Goal: Transaction & Acquisition: Purchase product/service

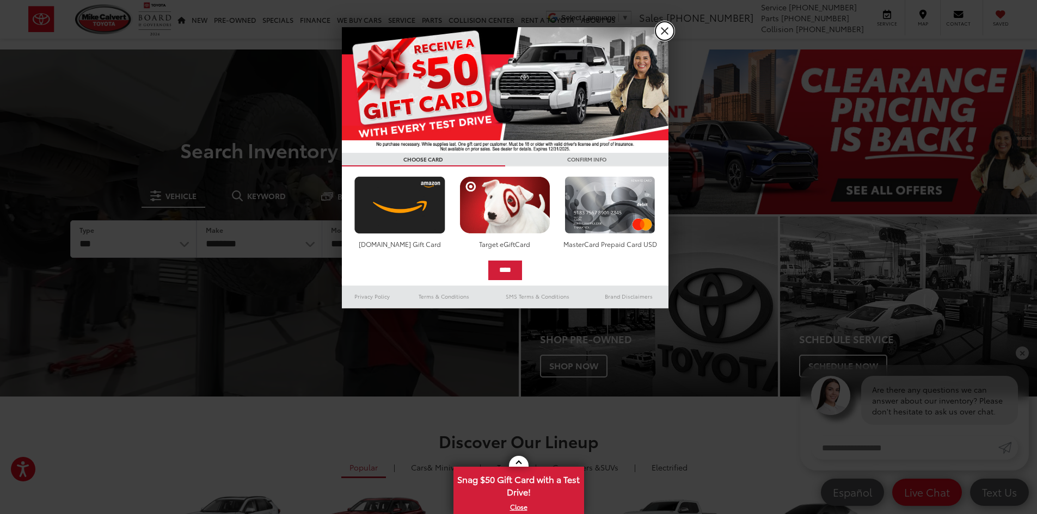
click at [663, 32] on link "X" at bounding box center [664, 31] width 19 height 19
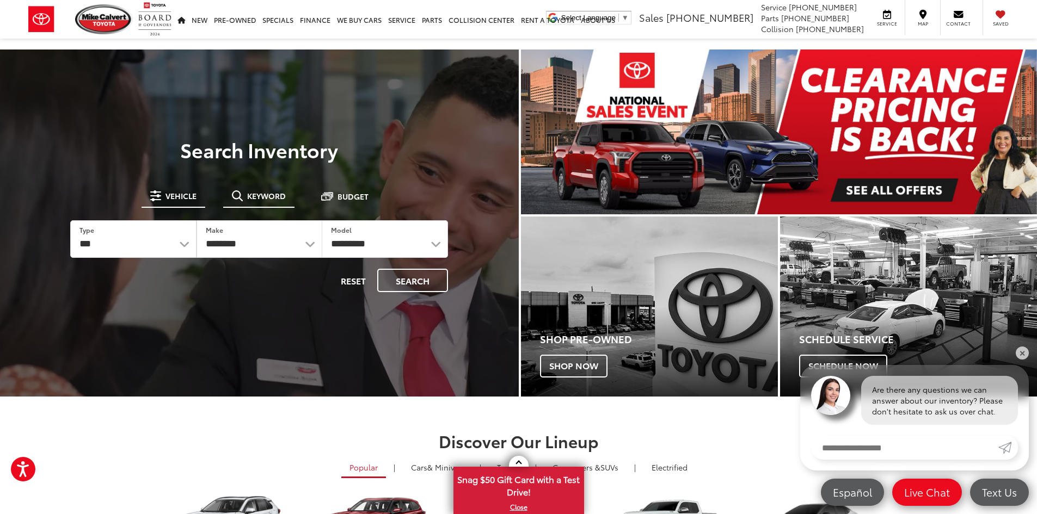
click at [268, 192] on span "Keyword" at bounding box center [266, 196] width 39 height 8
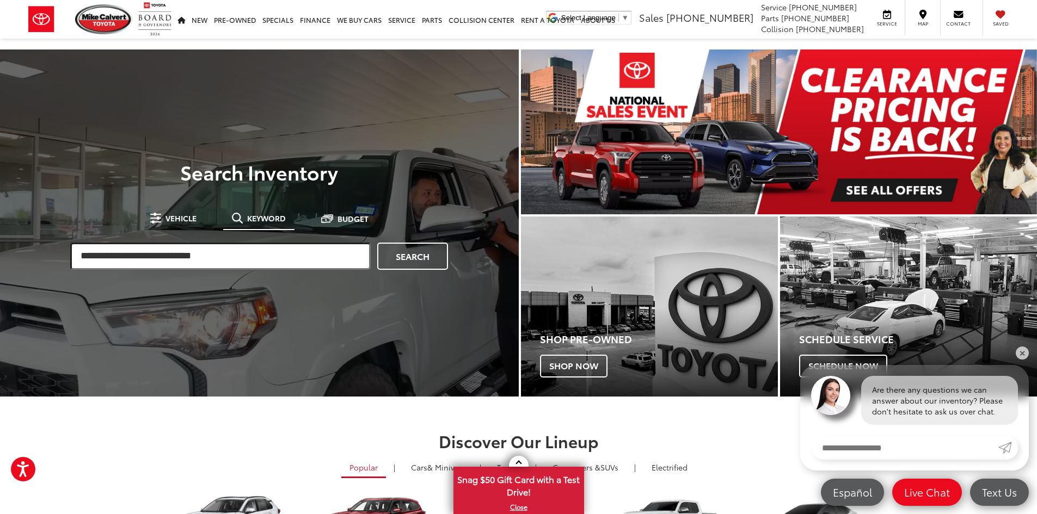
click at [236, 248] on input "search" at bounding box center [220, 256] width 300 height 27
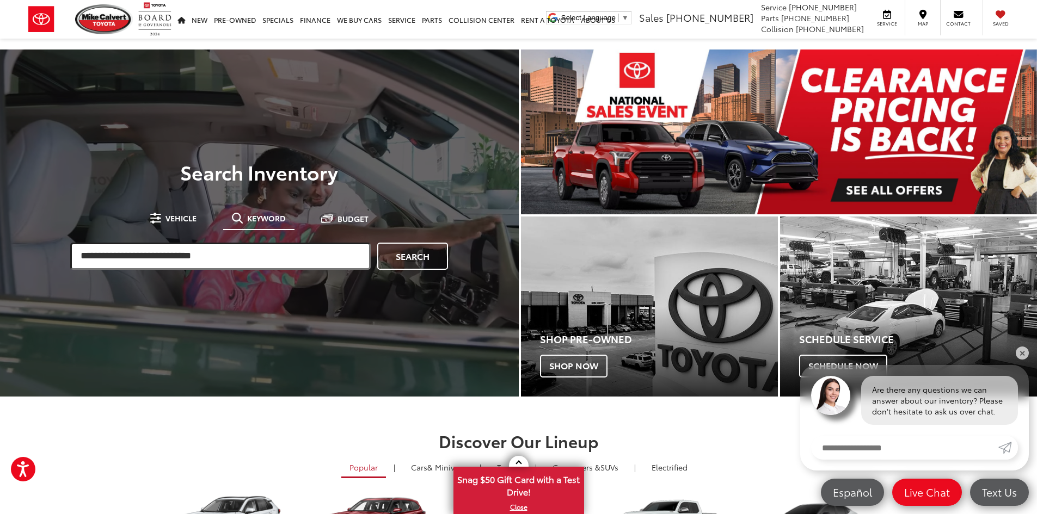
paste input "******"
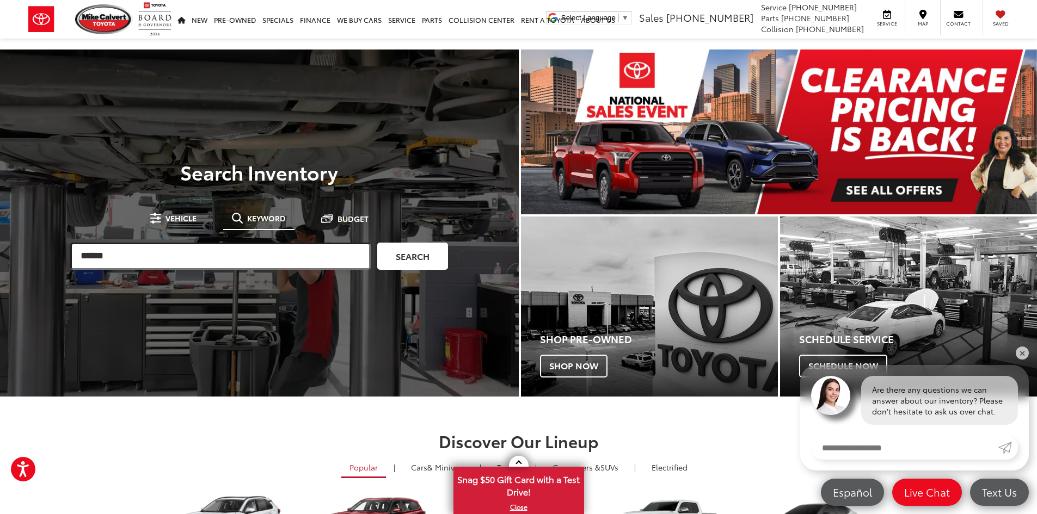
type input "******"
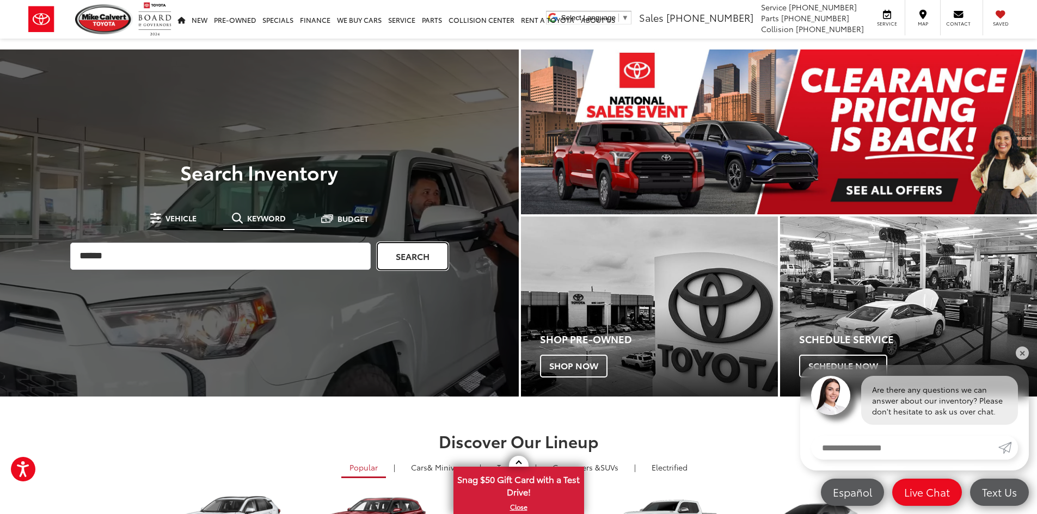
click at [405, 259] on link "Search" at bounding box center [412, 256] width 71 height 27
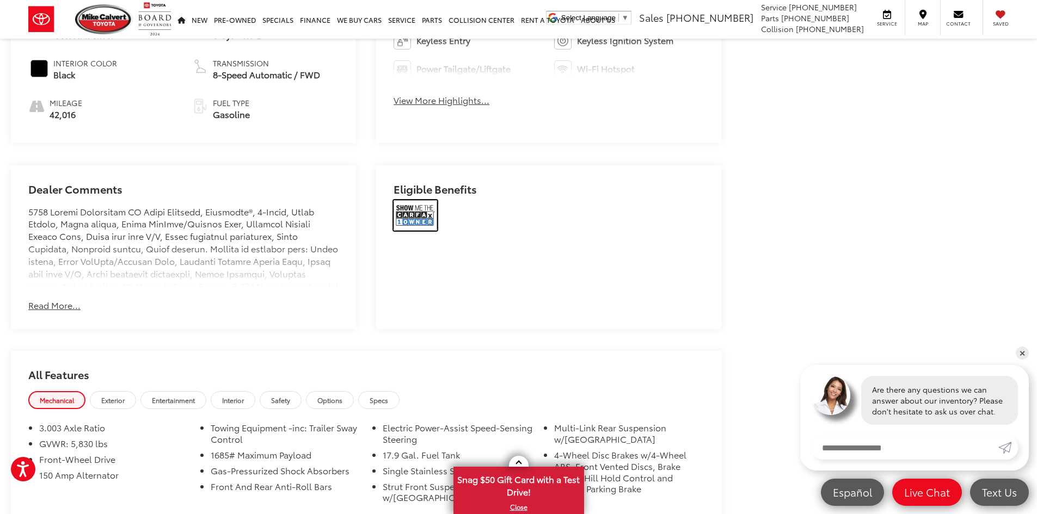
click at [422, 211] on img at bounding box center [416, 215] width 44 height 30
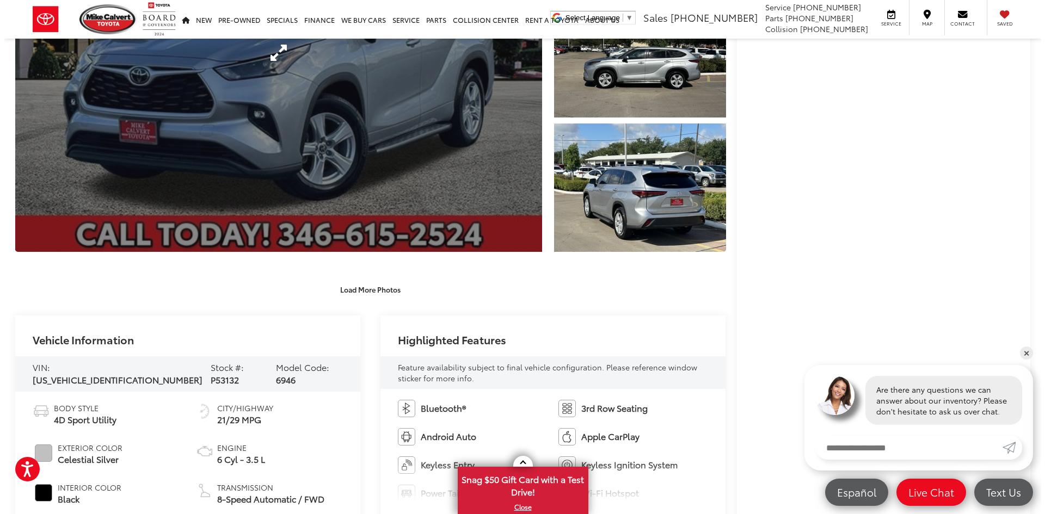
scroll to position [54, 0]
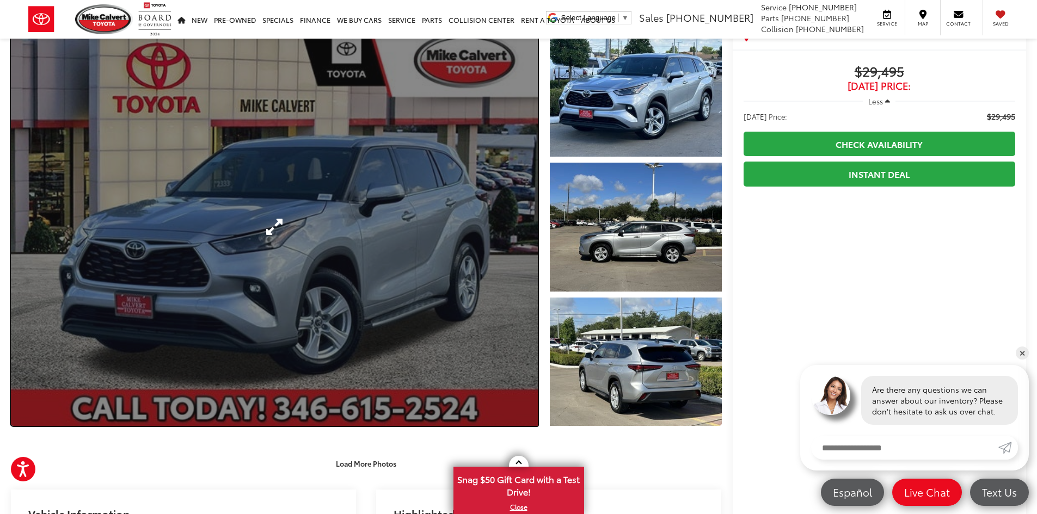
click at [364, 237] on link "Expand Photo 0" at bounding box center [274, 227] width 527 height 398
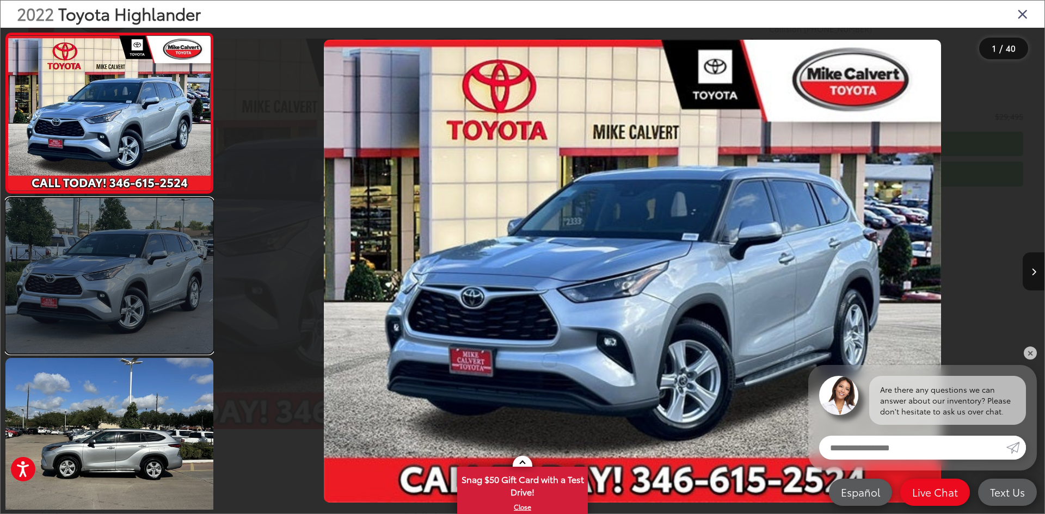
click at [150, 248] on link at bounding box center [109, 276] width 208 height 156
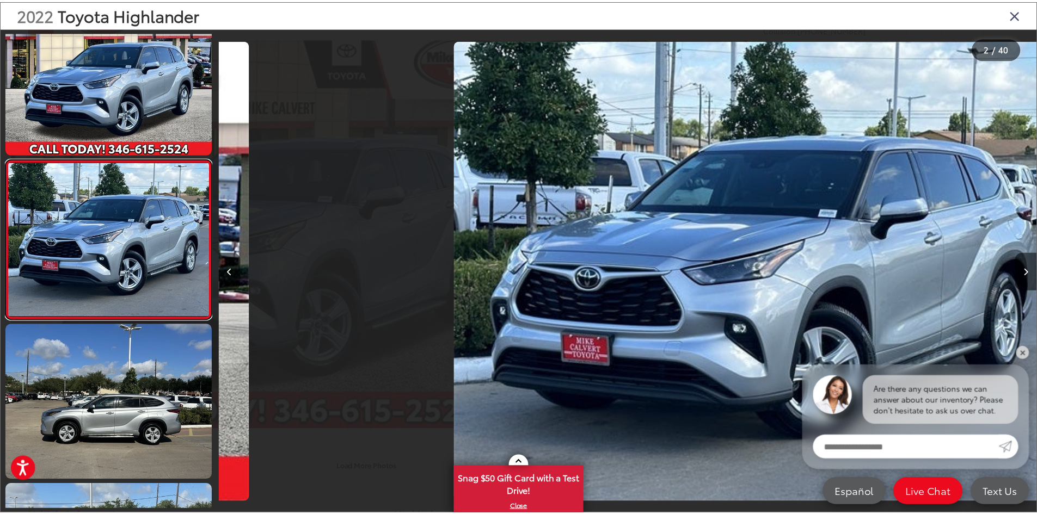
scroll to position [0, 824]
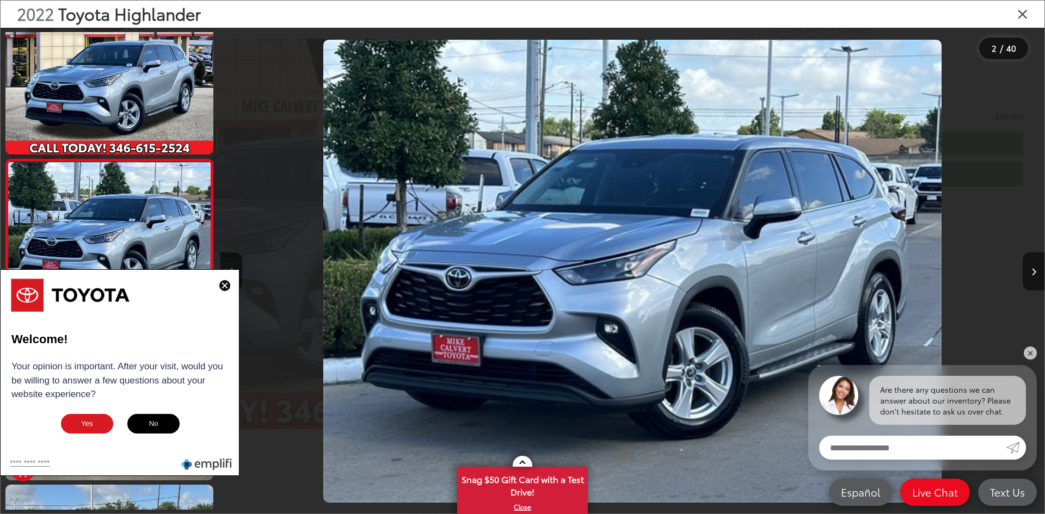
click at [1022, 21] on icon "Close gallery" at bounding box center [1022, 14] width 11 height 14
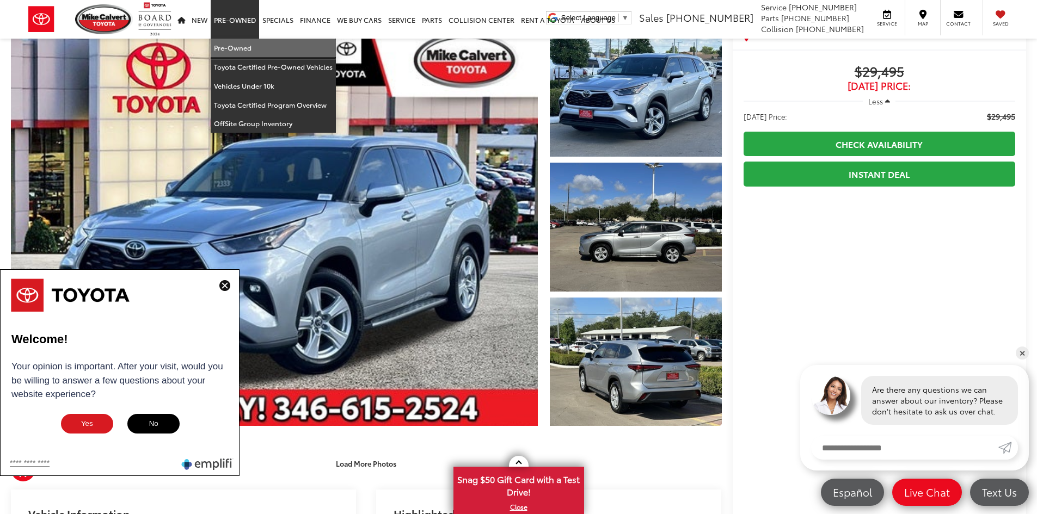
click at [237, 41] on link "Pre-Owned" at bounding box center [273, 48] width 125 height 19
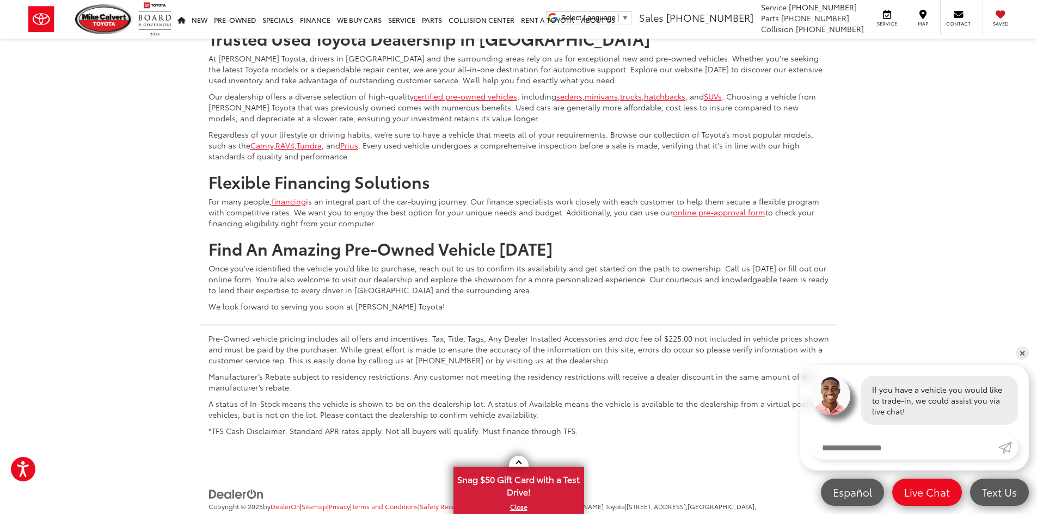
scroll to position [4738, 0]
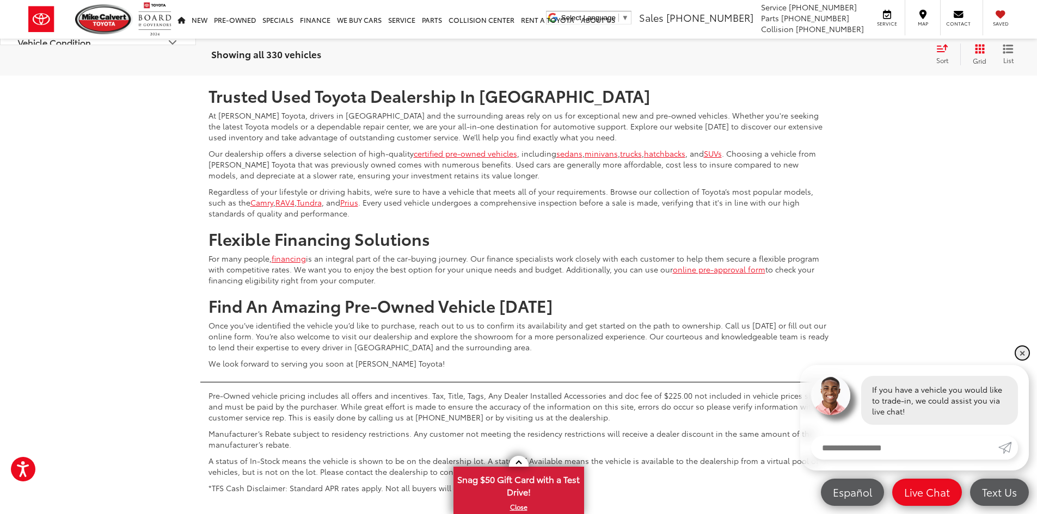
click at [1028, 356] on link "✕" at bounding box center [1022, 353] width 13 height 13
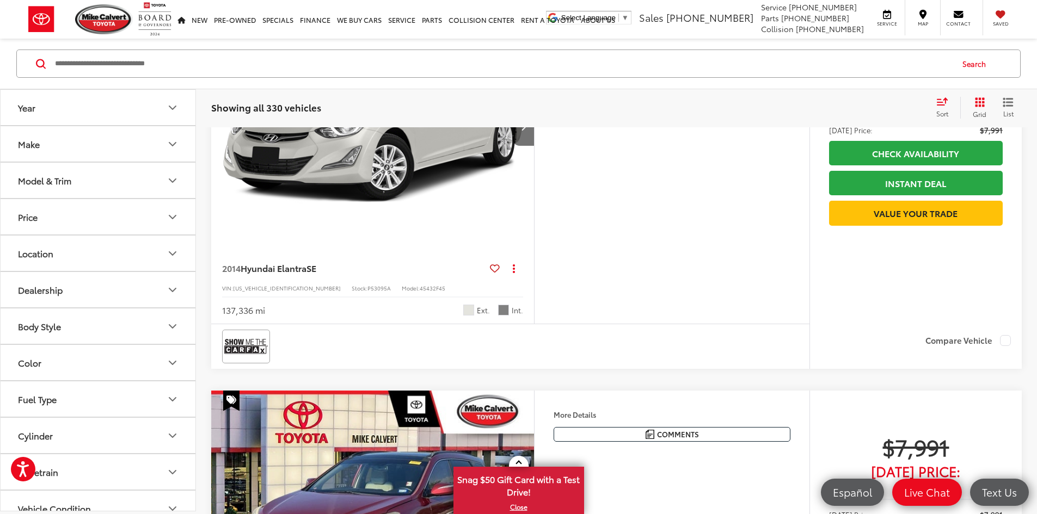
scroll to position [3540, 0]
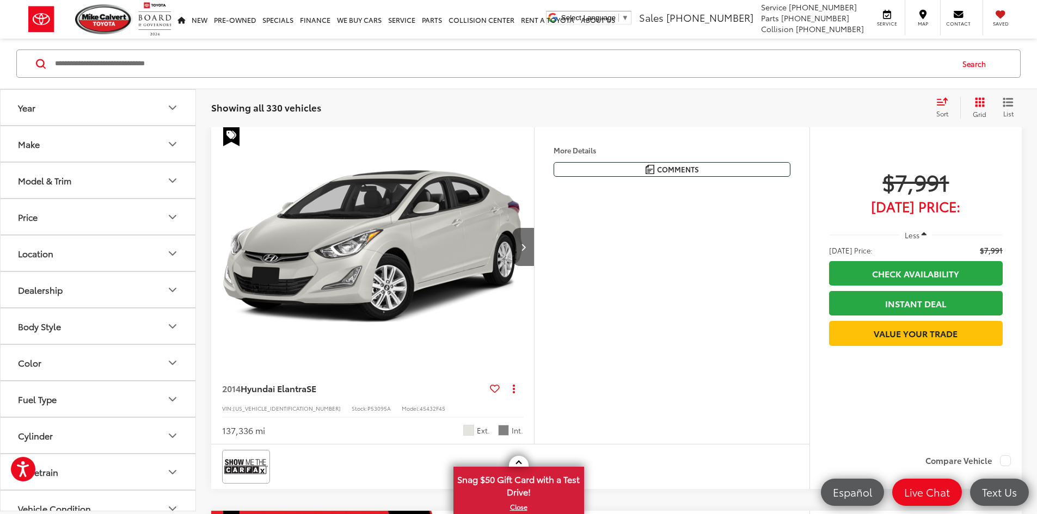
click at [167, 66] on input "Search by Make, Model, or Keyword" at bounding box center [503, 64] width 898 height 26
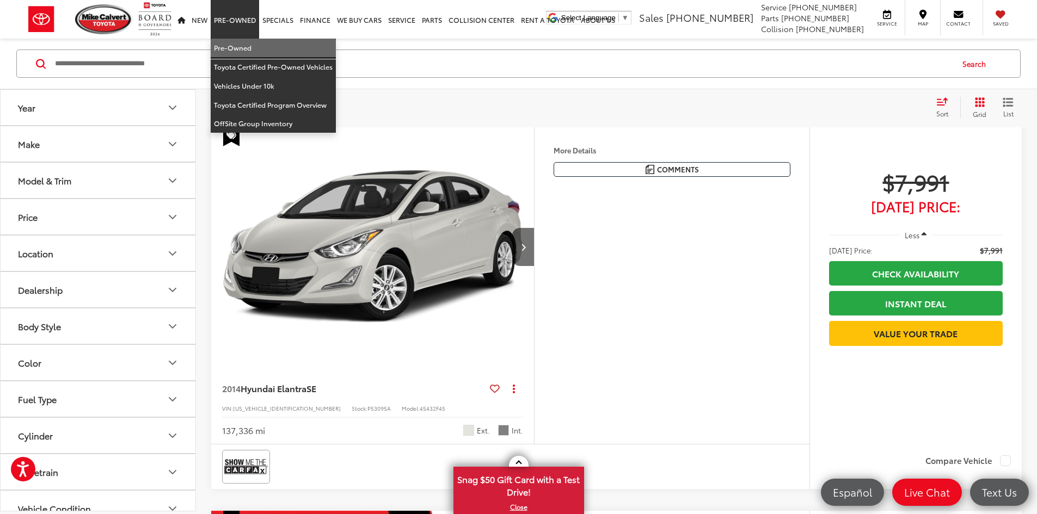
click at [234, 45] on link "Pre-Owned" at bounding box center [273, 48] width 125 height 19
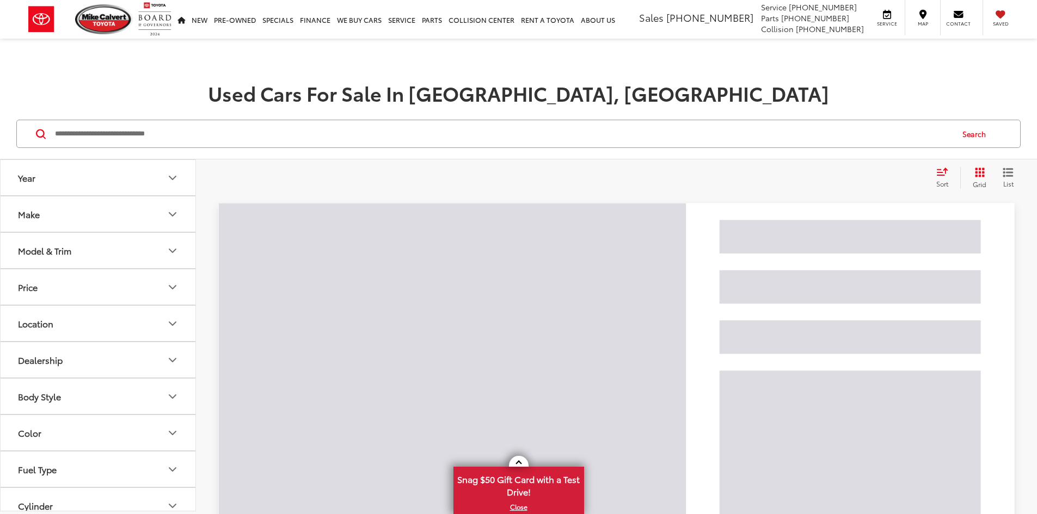
click at [265, 137] on input "Search by Make, Model, or Keyword" at bounding box center [503, 134] width 898 height 26
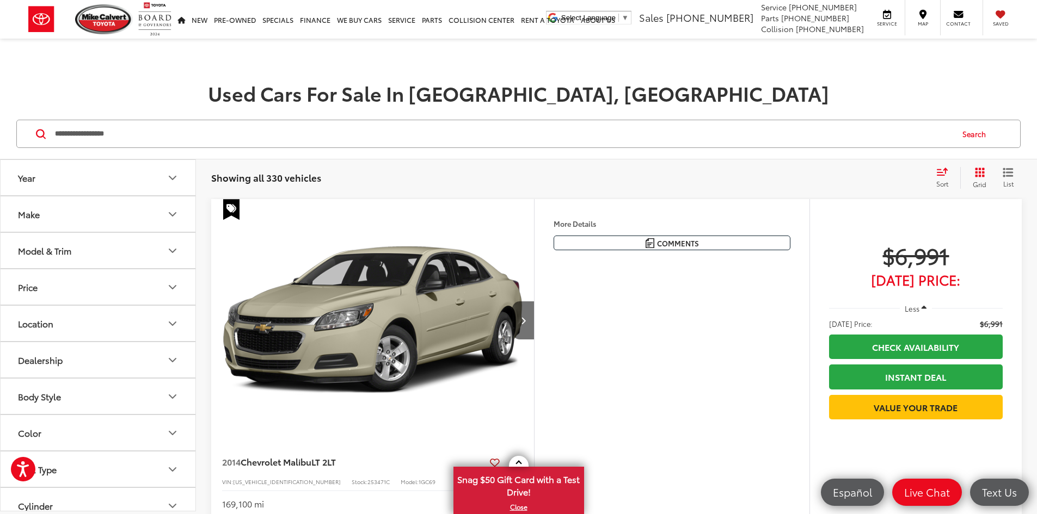
type input "**********"
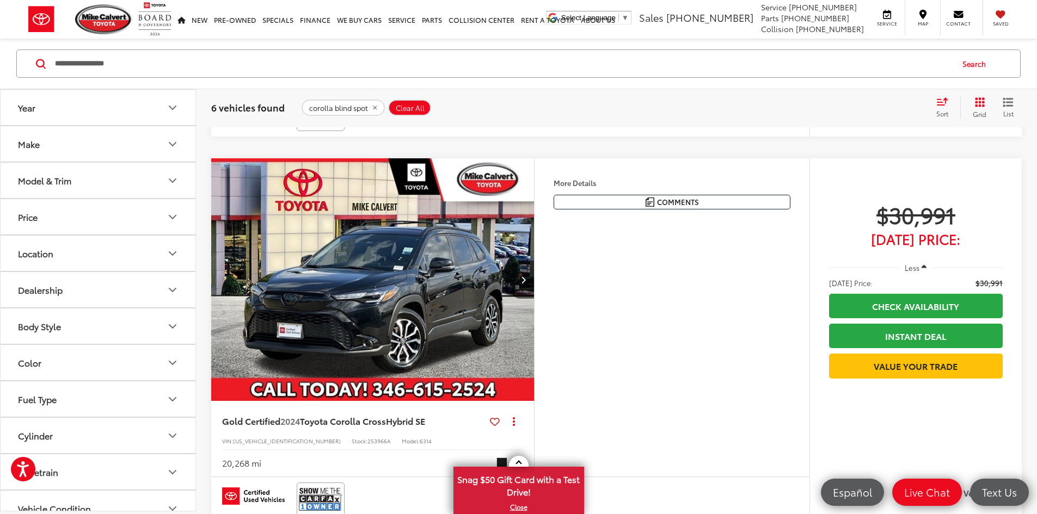
scroll to position [1905, 0]
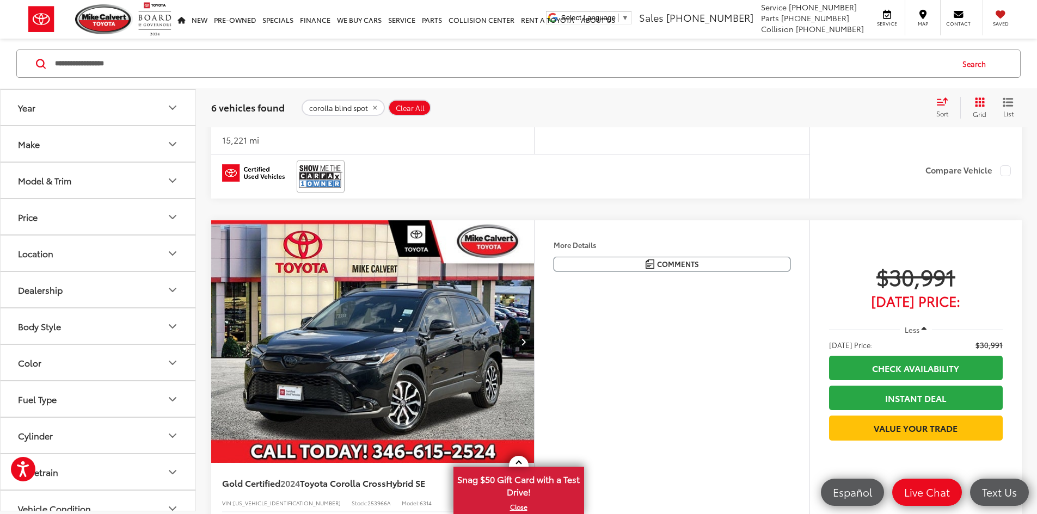
scroll to position [0, 2016]
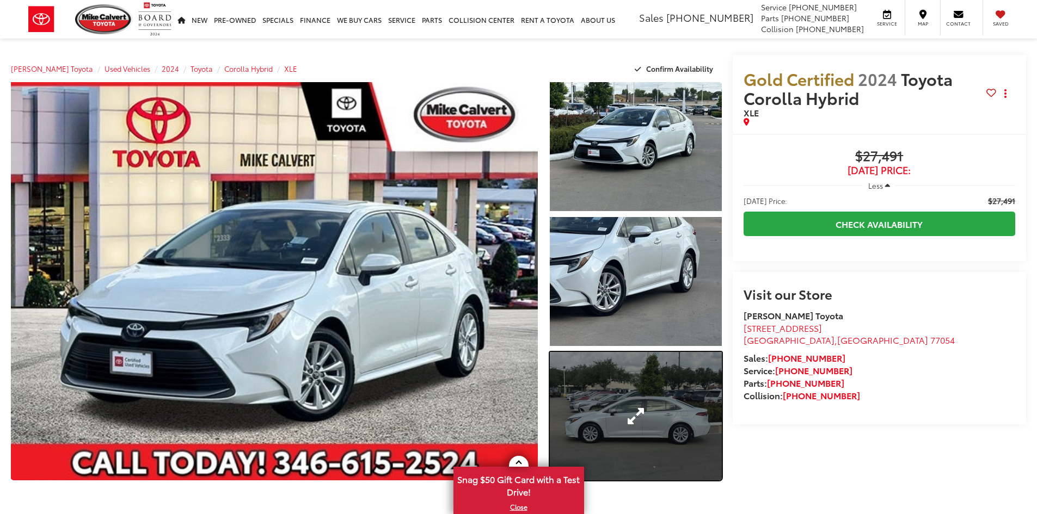
click at [563, 369] on link "Expand Photo 3" at bounding box center [636, 416] width 172 height 129
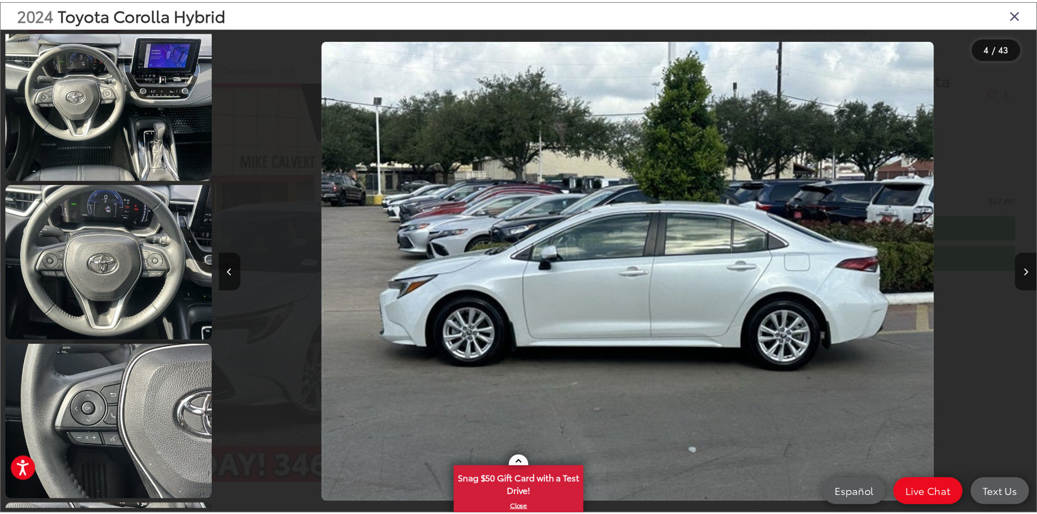
scroll to position [1443, 0]
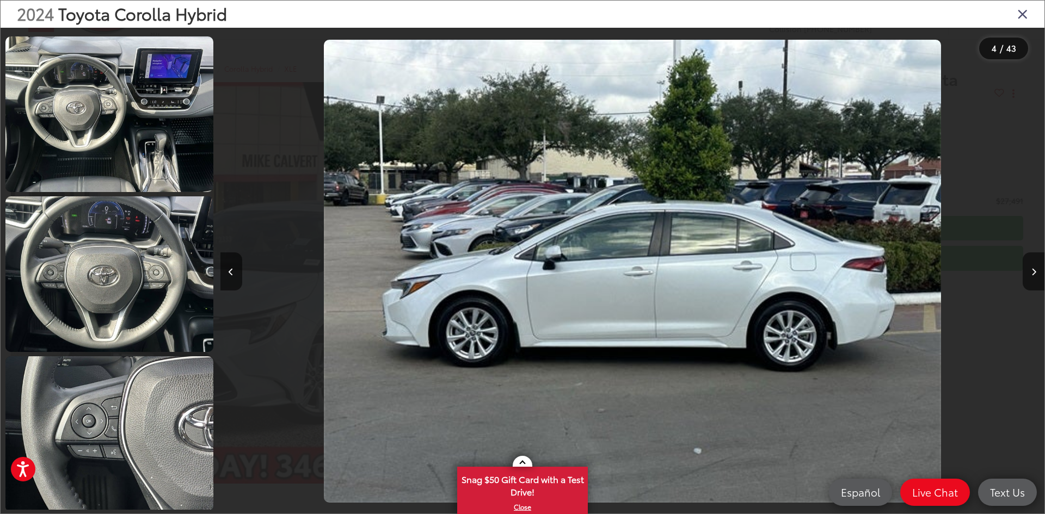
click at [1032, 15] on div "2024 Toyota Corolla Hybrid" at bounding box center [523, 14] width 1044 height 27
click at [1026, 15] on icon "Close gallery" at bounding box center [1022, 14] width 11 height 14
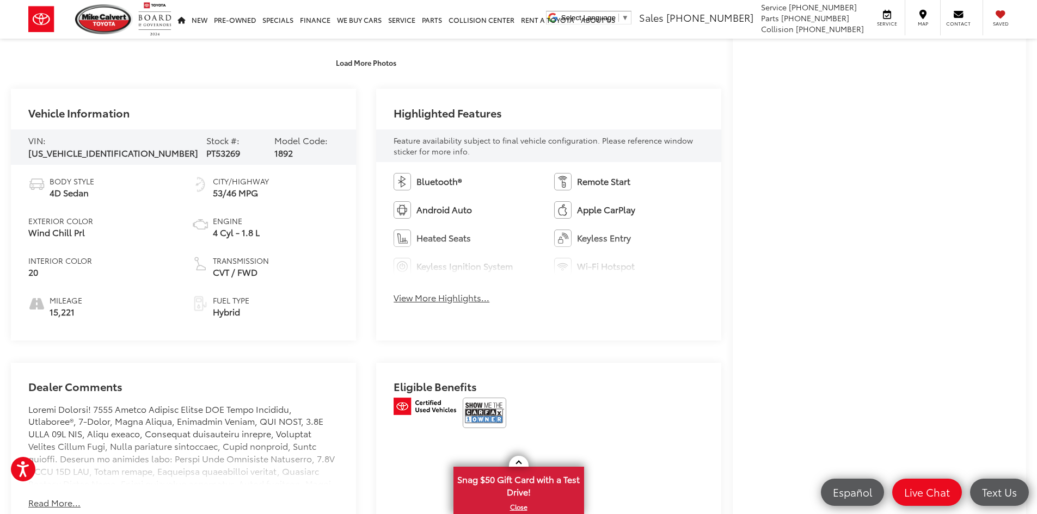
scroll to position [544, 0]
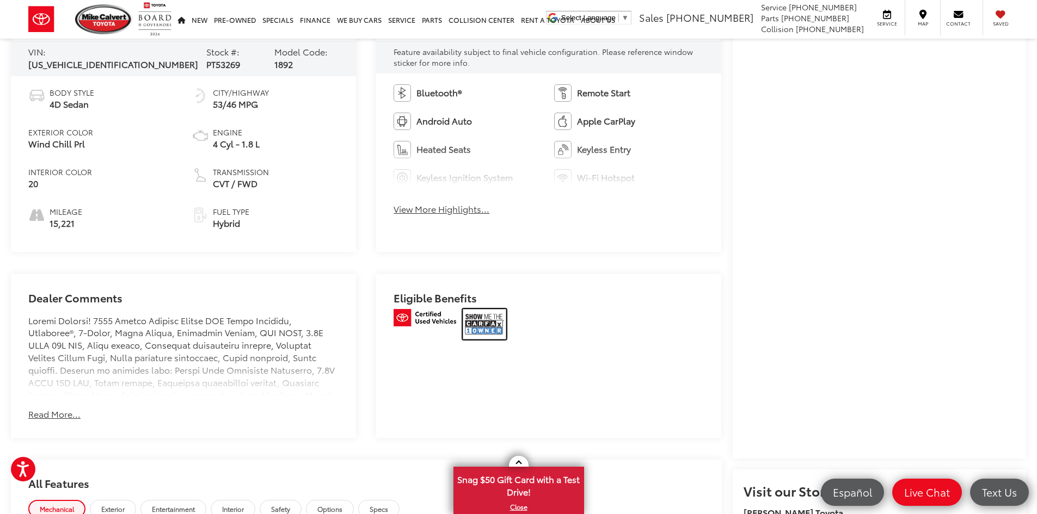
click at [476, 323] on img at bounding box center [485, 324] width 44 height 30
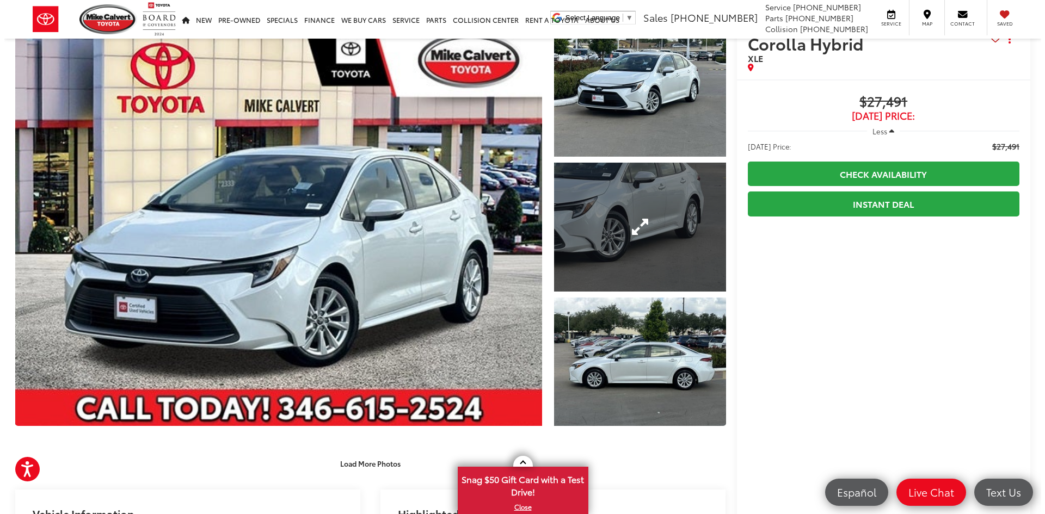
scroll to position [0, 0]
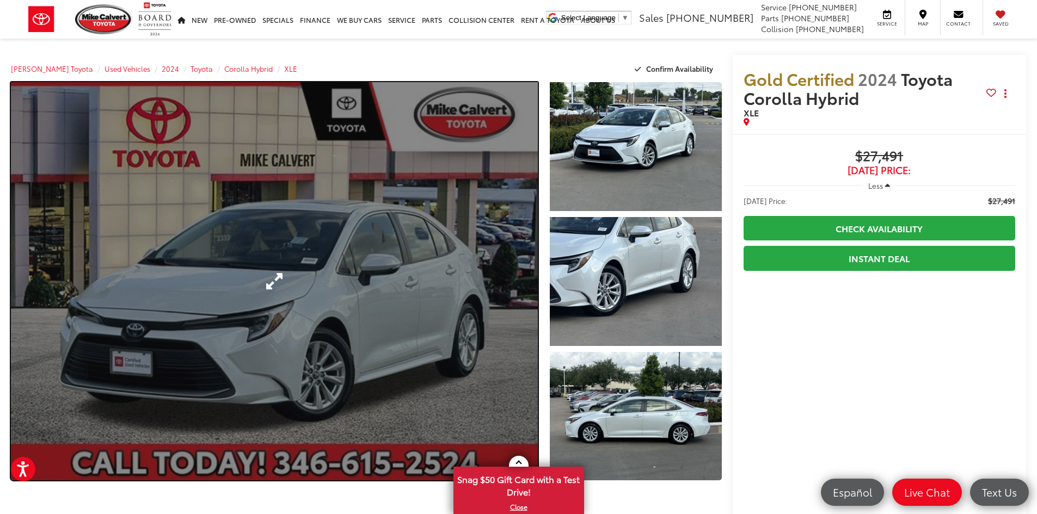
click at [427, 275] on link "Expand Photo 0" at bounding box center [274, 281] width 527 height 398
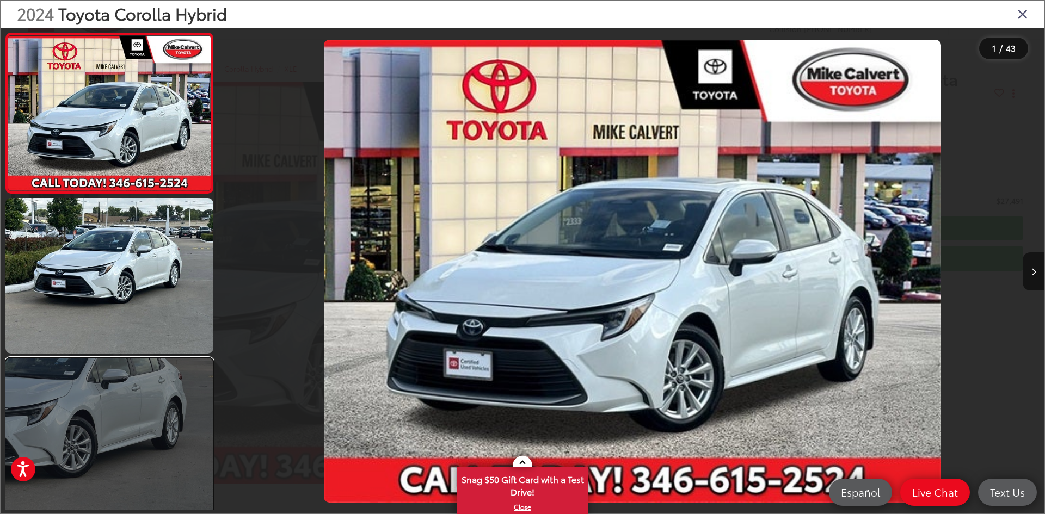
click at [137, 421] on link at bounding box center [109, 436] width 208 height 156
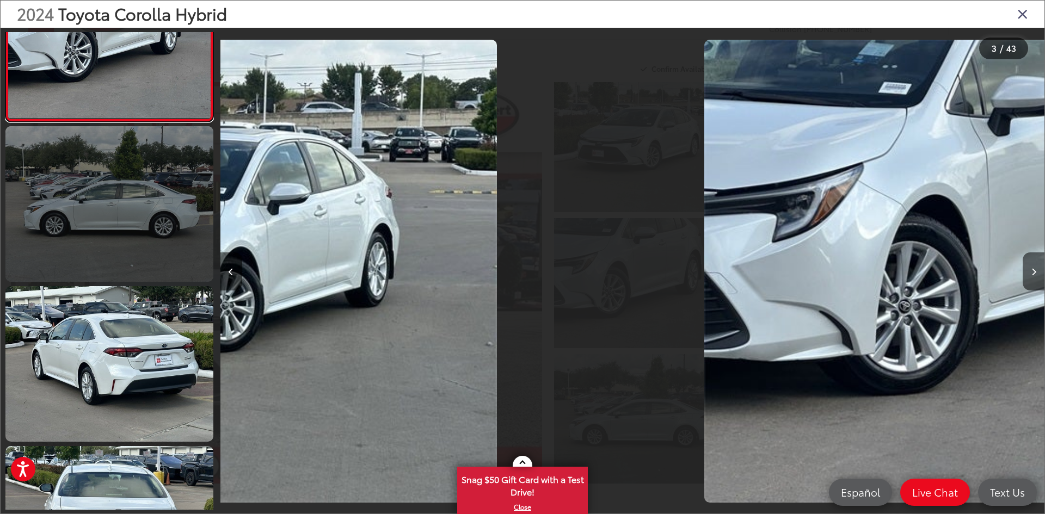
scroll to position [0, 1649]
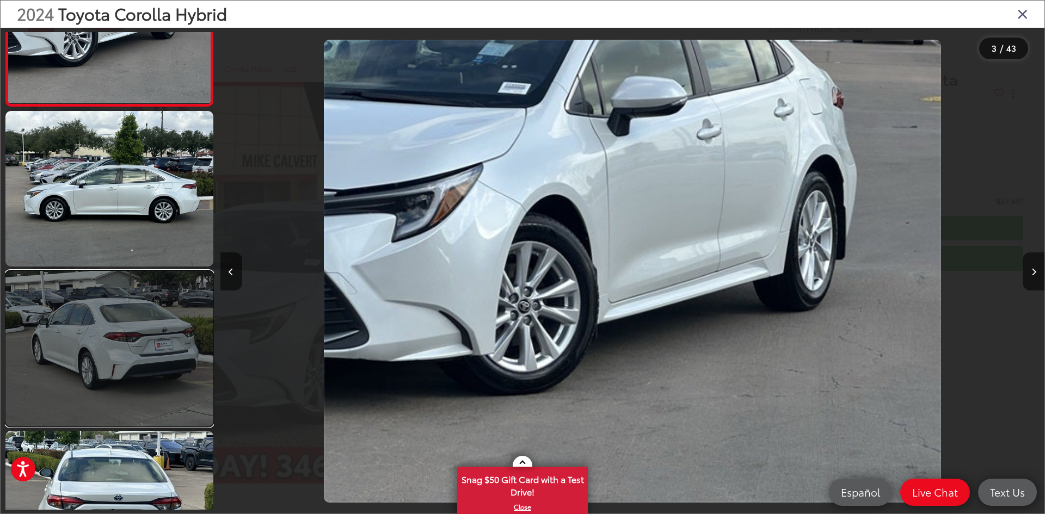
click at [134, 288] on link at bounding box center [109, 349] width 208 height 156
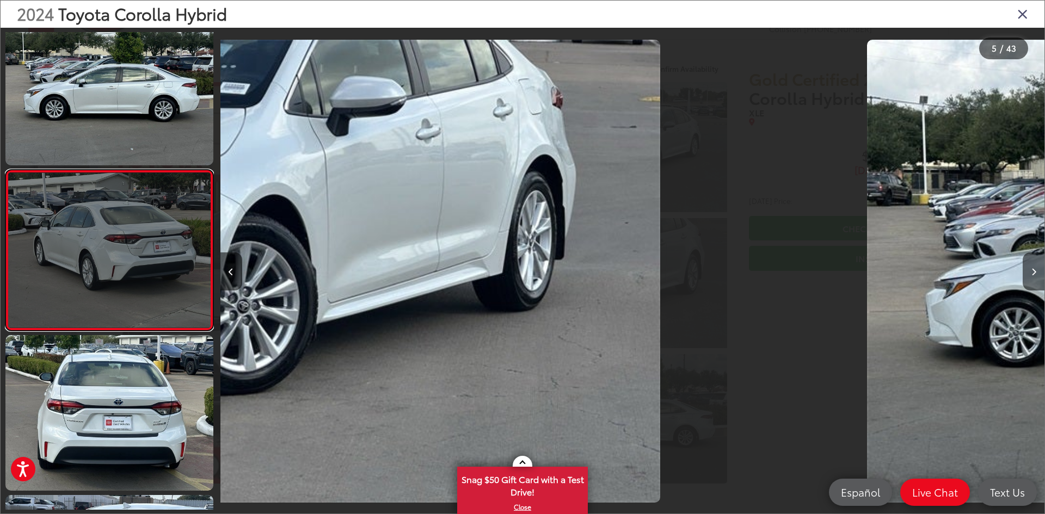
scroll to position [0, 2801]
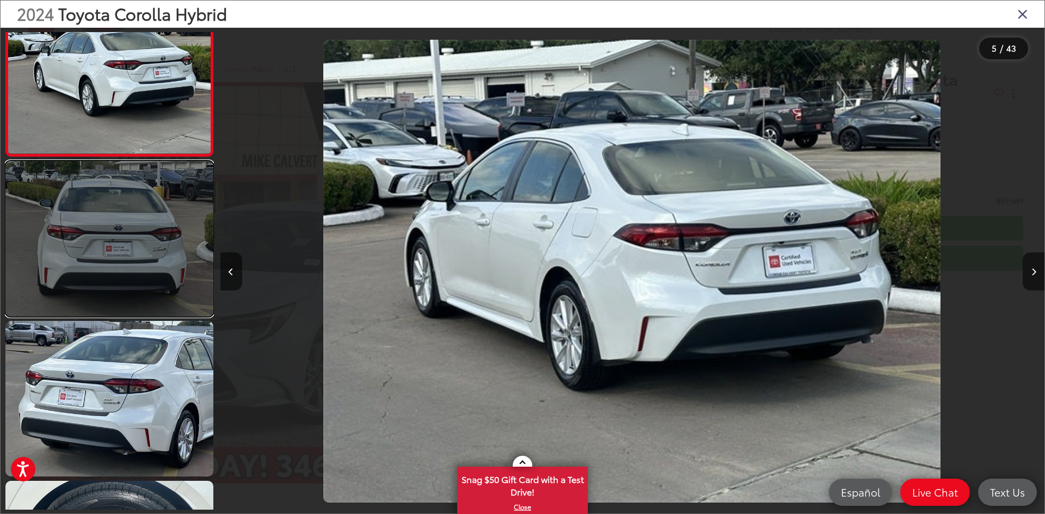
click at [130, 295] on link at bounding box center [109, 239] width 208 height 156
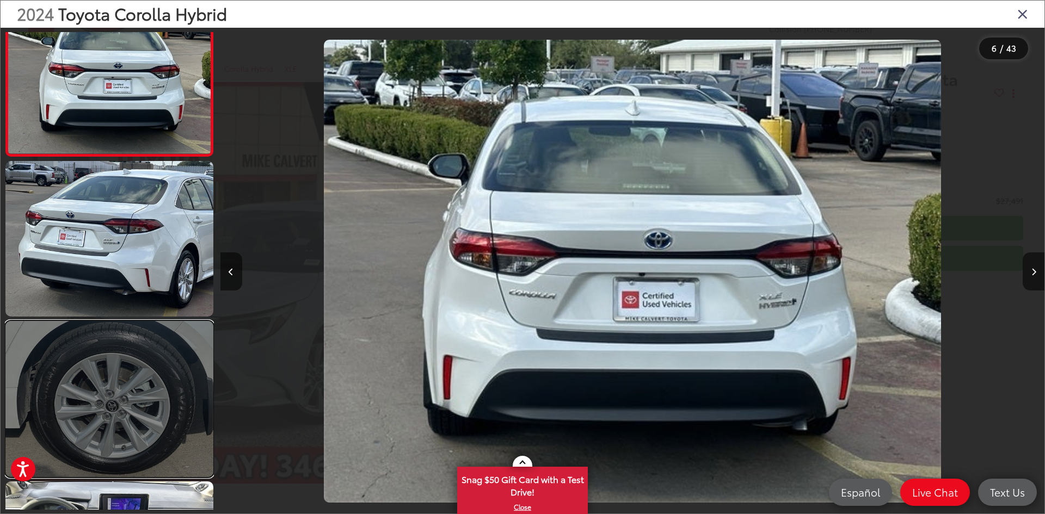
click at [114, 353] on link at bounding box center [109, 399] width 208 height 156
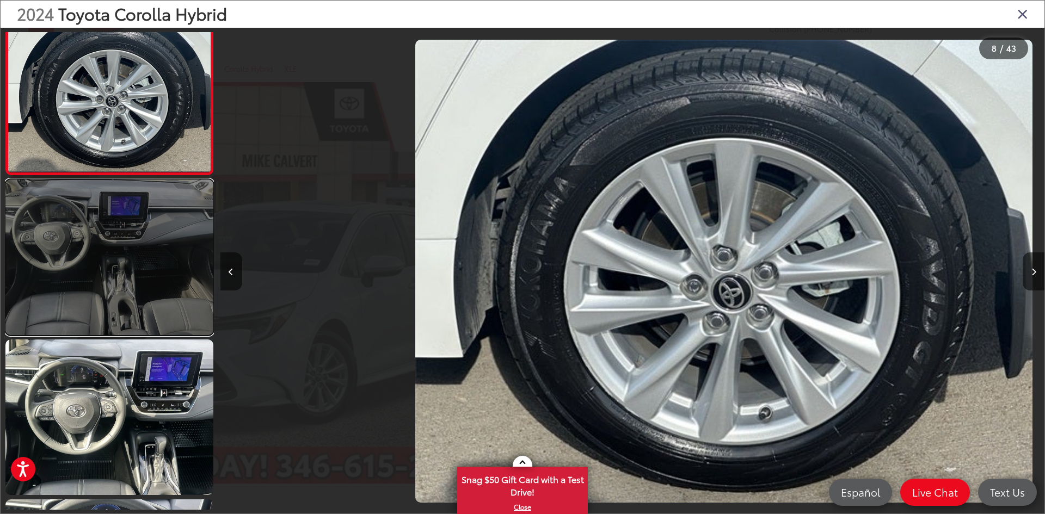
click at [114, 331] on link at bounding box center [109, 258] width 208 height 156
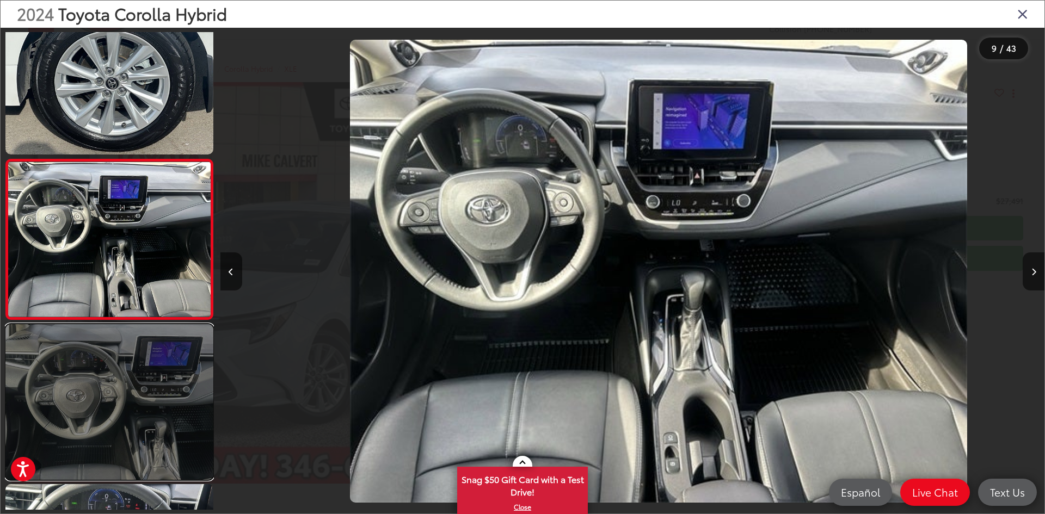
click at [117, 363] on link at bounding box center [109, 402] width 208 height 156
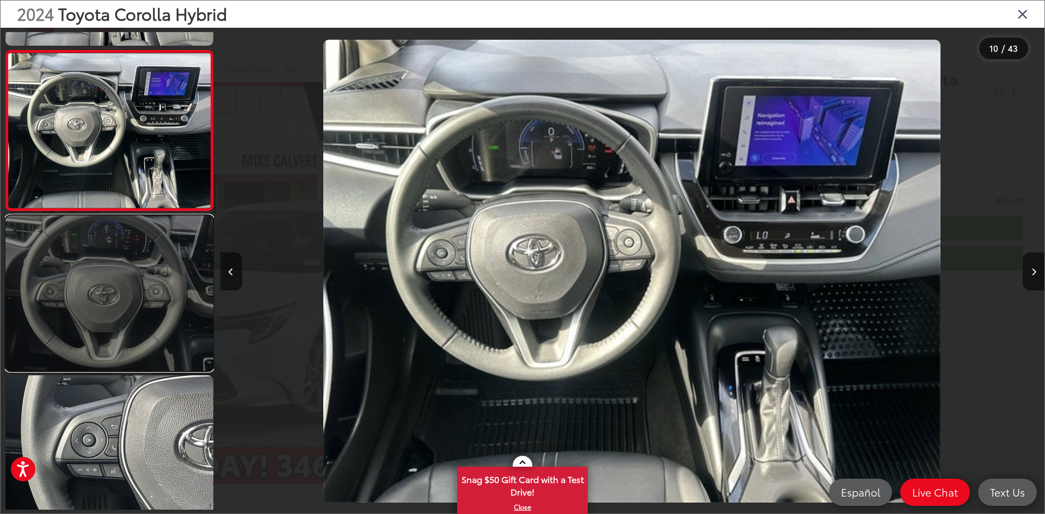
click at [118, 363] on link at bounding box center [109, 294] width 208 height 156
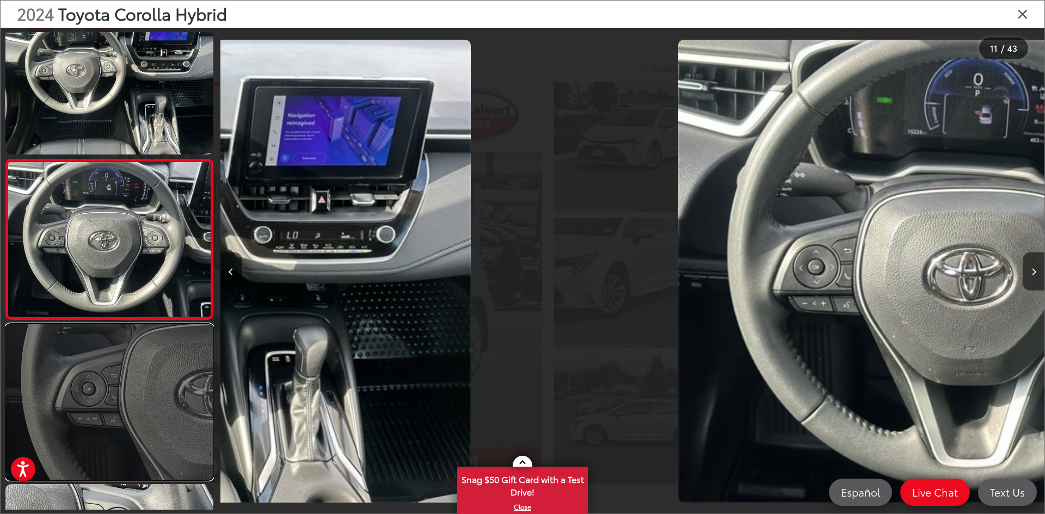
click at [116, 365] on link at bounding box center [109, 402] width 208 height 156
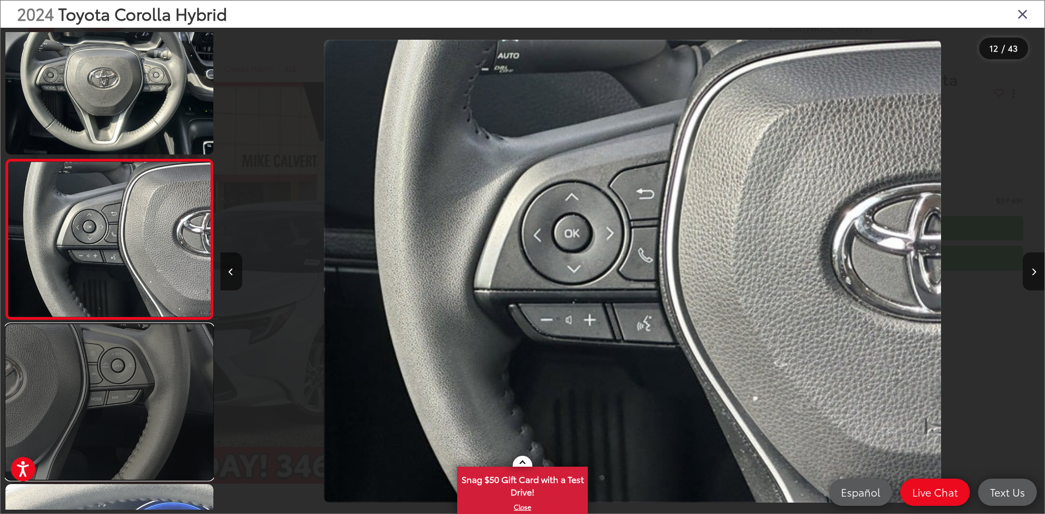
click at [112, 361] on link at bounding box center [109, 402] width 208 height 156
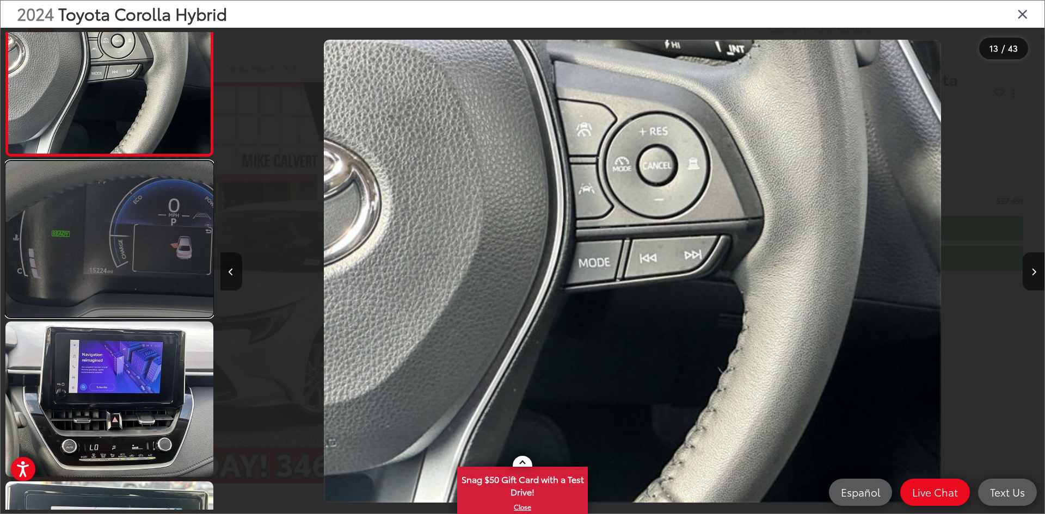
click at [136, 238] on link at bounding box center [109, 239] width 208 height 156
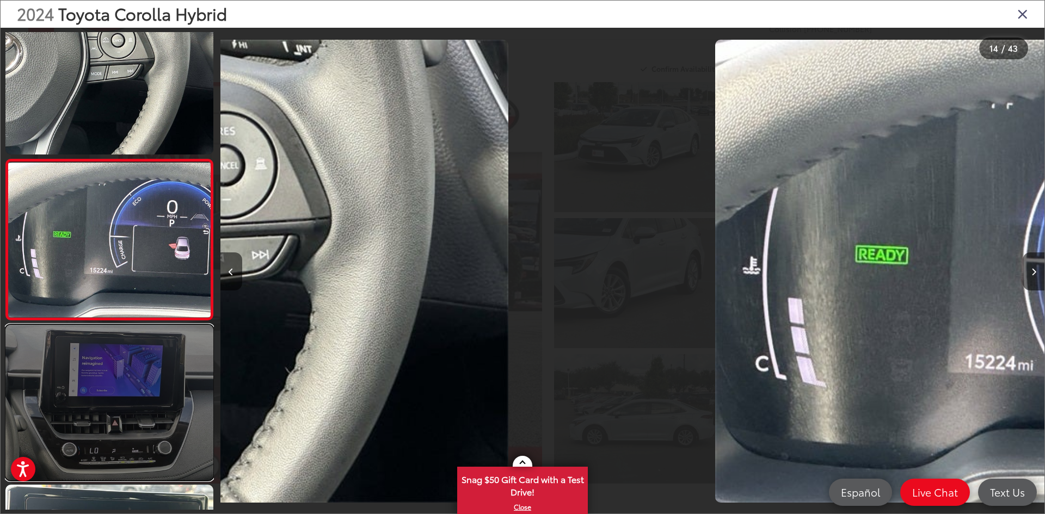
click at [115, 368] on link at bounding box center [109, 403] width 208 height 156
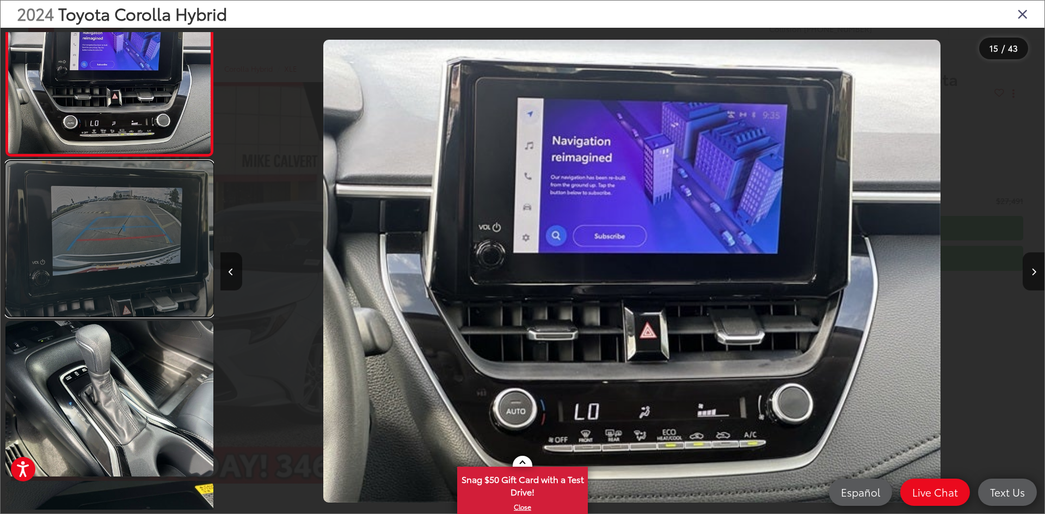
click at [115, 247] on link at bounding box center [109, 239] width 208 height 156
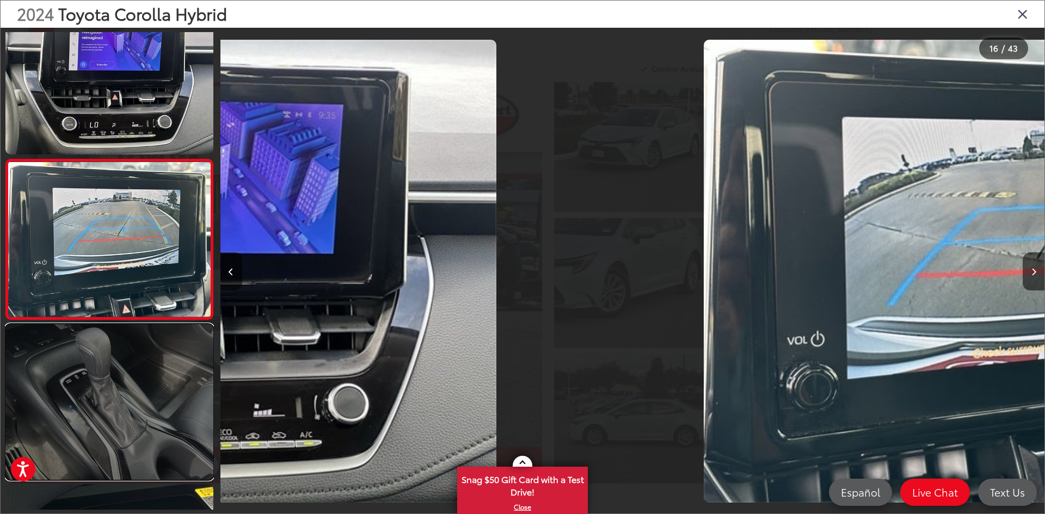
click at [126, 370] on link at bounding box center [109, 402] width 208 height 156
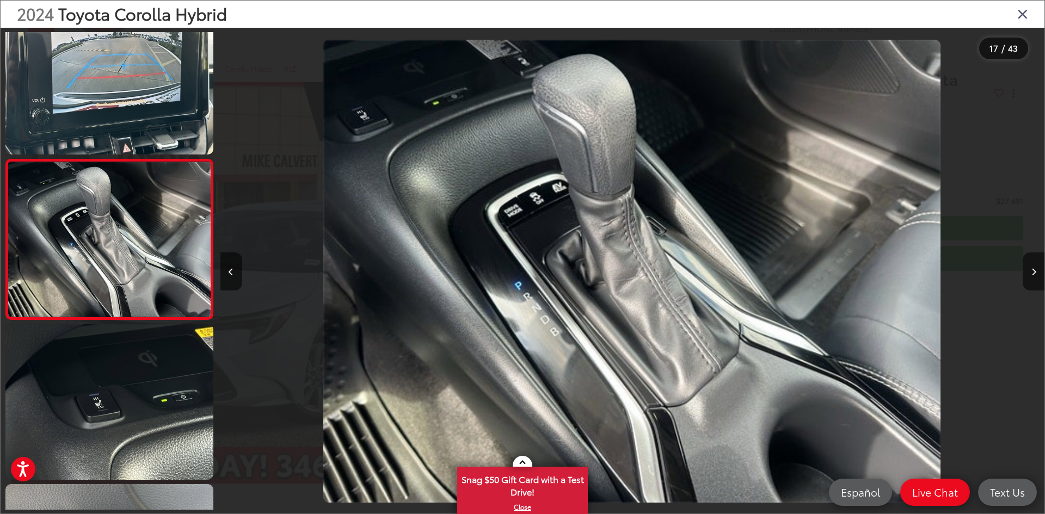
click at [1028, 19] on div "2024 Toyota Corolla Hybrid" at bounding box center [523, 14] width 1044 height 27
click at [1020, 13] on icon "Close gallery" at bounding box center [1022, 14] width 11 height 14
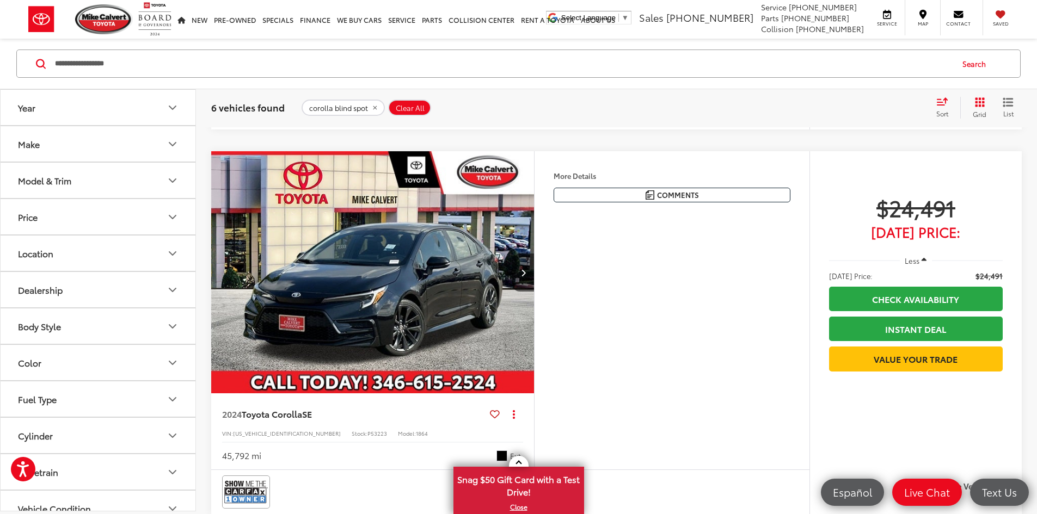
scroll to position [762, 0]
